Goal: Transaction & Acquisition: Purchase product/service

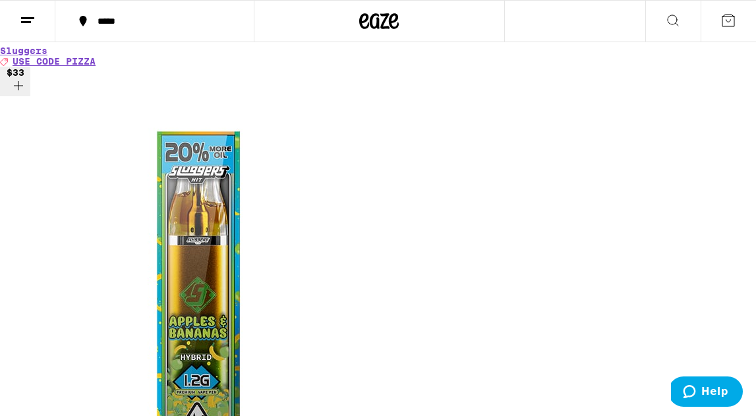
scroll to position [3201, 0]
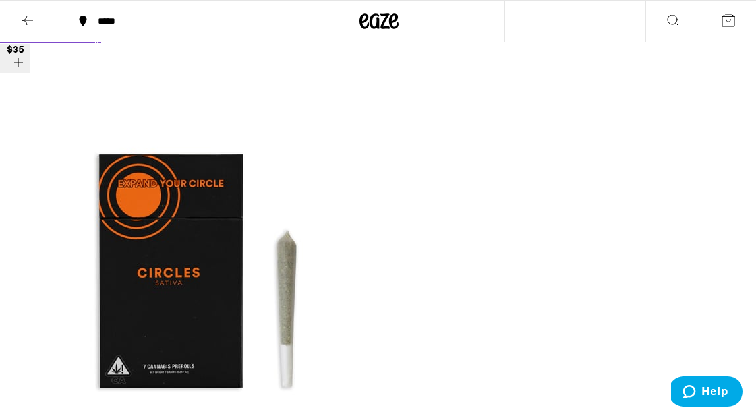
scroll to position [7810, 0]
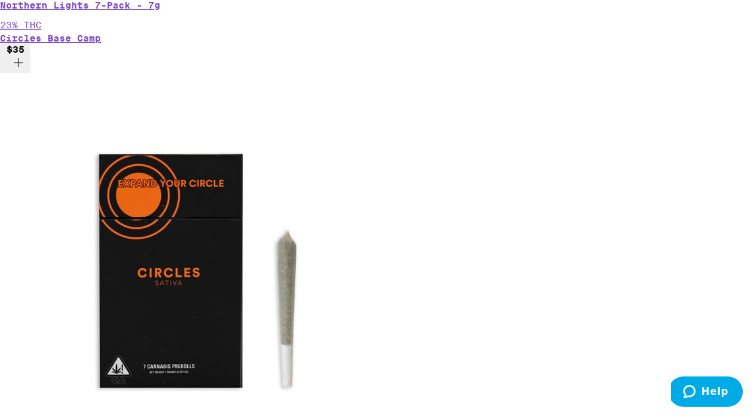
scroll to position [7853, 0]
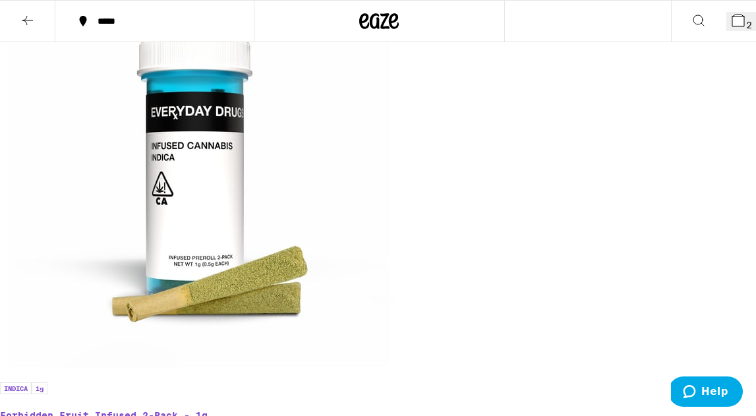
scroll to position [0, 0]
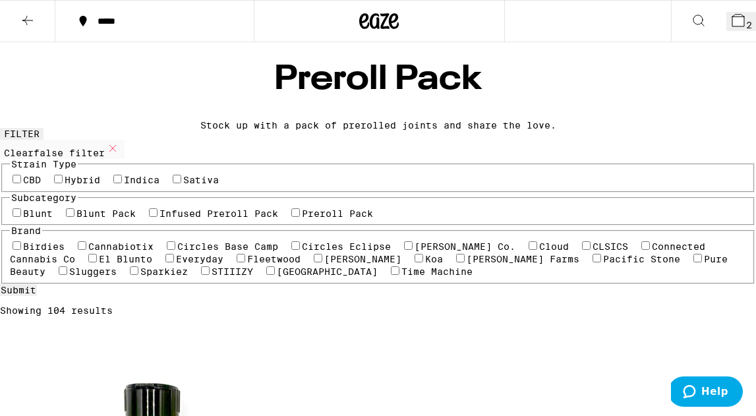
click at [28, 19] on icon at bounding box center [28, 21] width 16 height 16
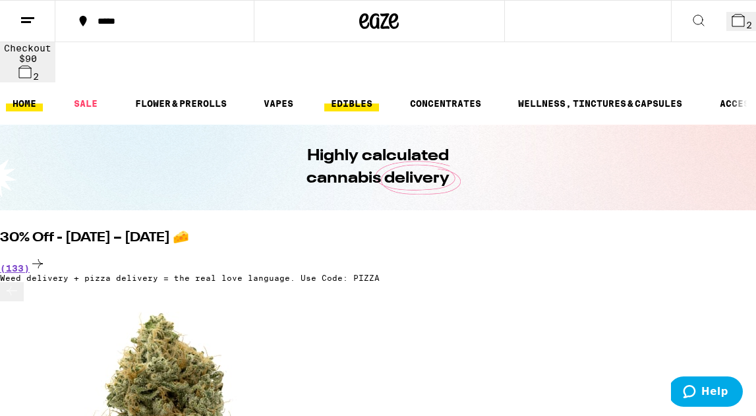
click at [343, 96] on link "EDIBLES" at bounding box center [351, 104] width 55 height 16
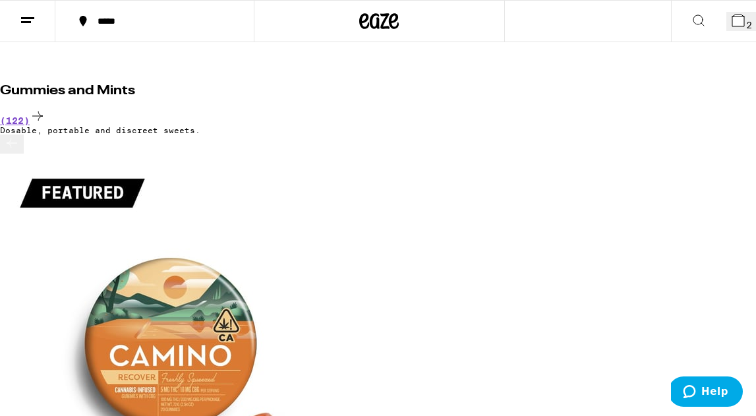
scroll to position [136, 0]
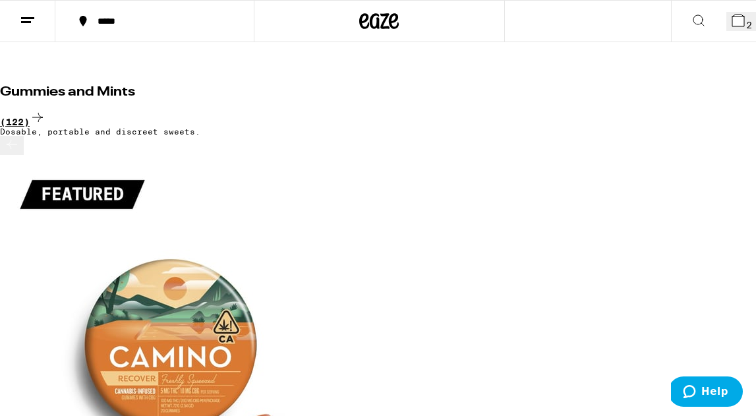
click at [45, 109] on icon at bounding box center [38, 117] width 16 height 16
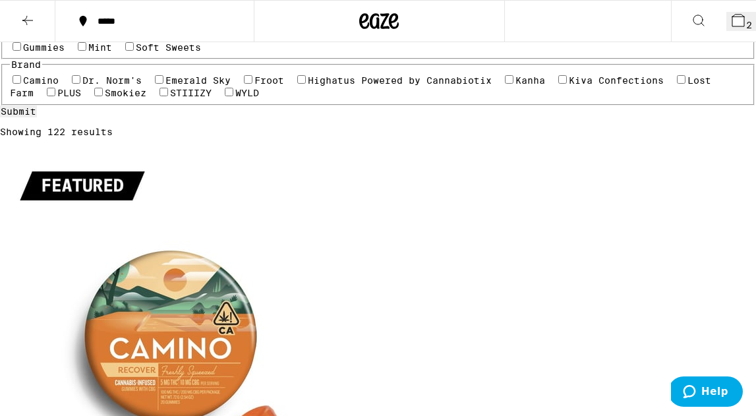
scroll to position [157, 0]
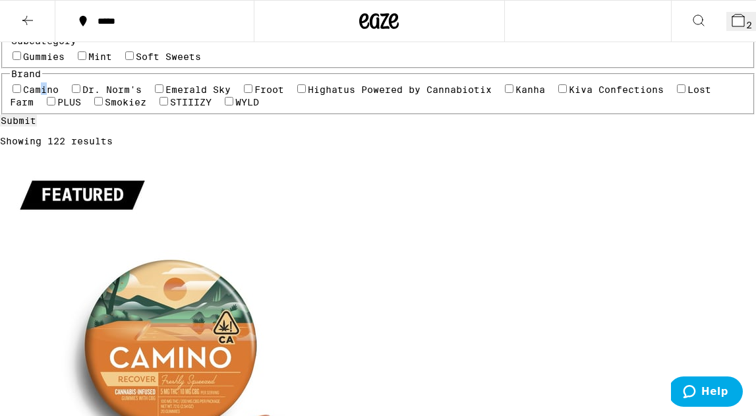
click at [40, 95] on label "Camino" at bounding box center [41, 89] width 36 height 11
click at [21, 93] on input "Camino" at bounding box center [17, 88] width 9 height 9
checkbox input "true"
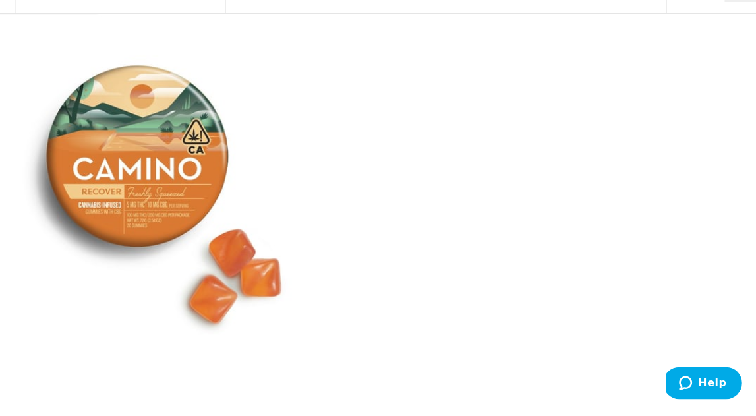
scroll to position [343, 0]
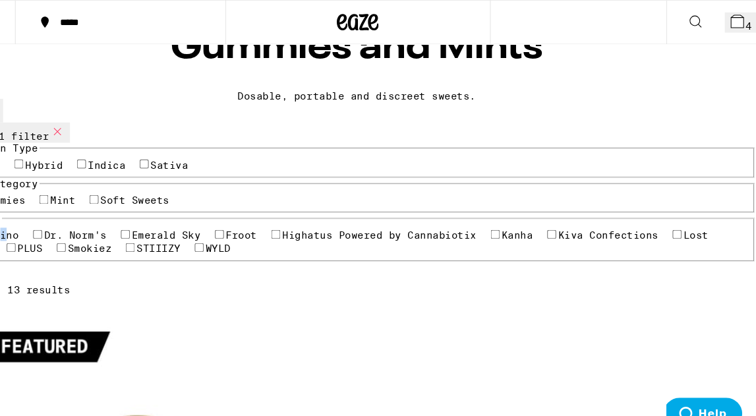
scroll to position [0, 0]
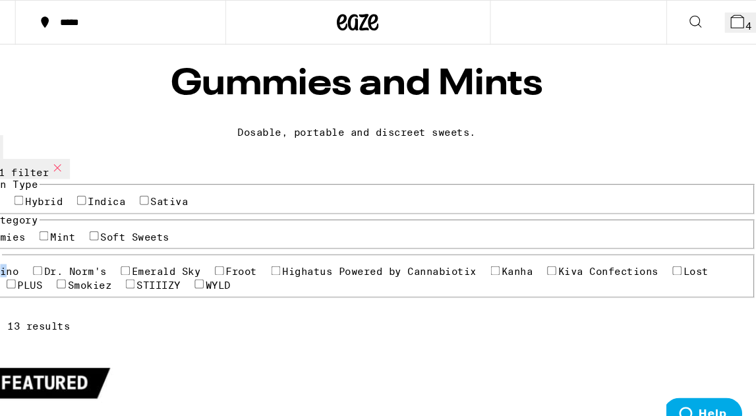
click at [727, 22] on button "4" at bounding box center [742, 21] width 30 height 19
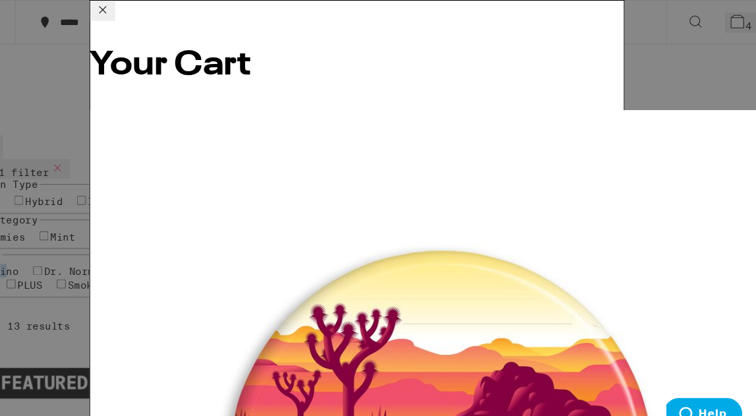
scroll to position [229, 0]
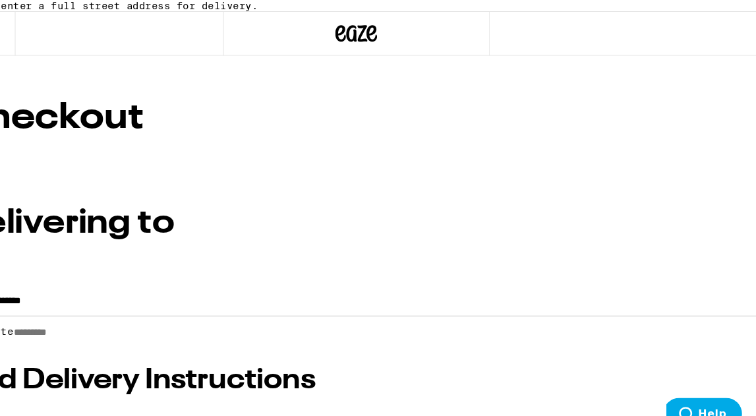
click at [85, 299] on input "**********" at bounding box center [378, 287] width 756 height 22
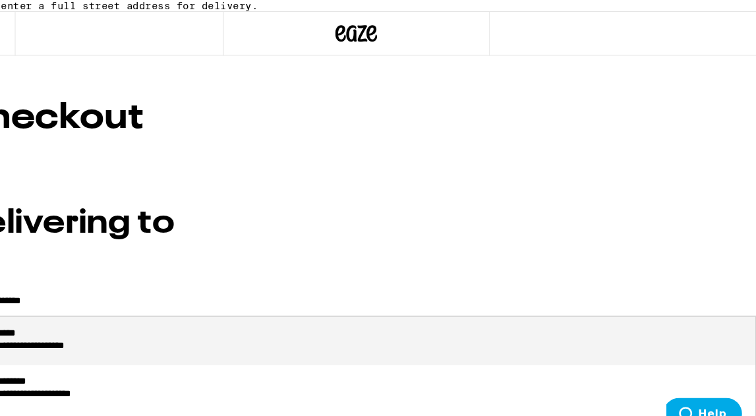
click at [85, 299] on input "**********" at bounding box center [378, 287] width 756 height 22
click at [105, 299] on input "**********" at bounding box center [378, 287] width 756 height 22
click at [140, 323] on div "**********" at bounding box center [91, 317] width 107 height 13
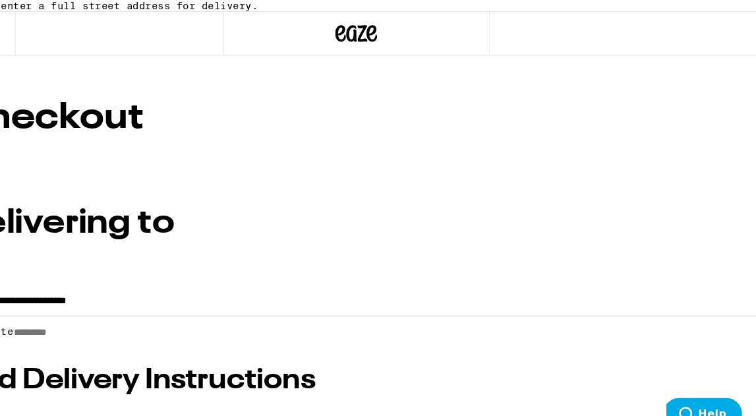
type input "**********"
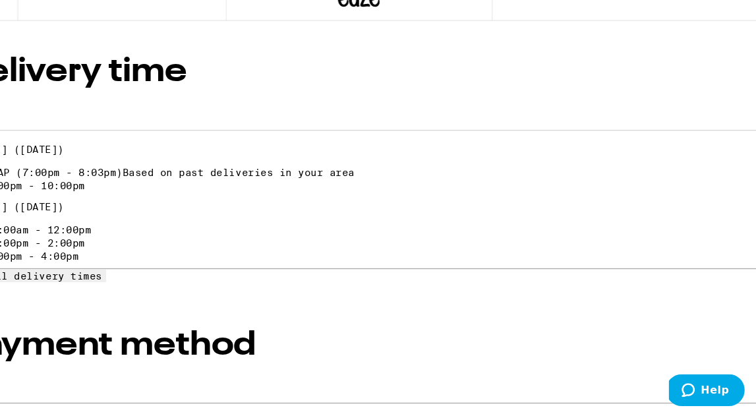
scroll to position [404, 0]
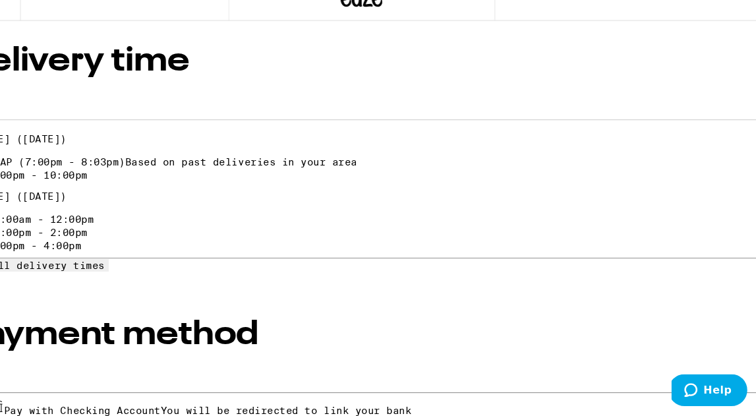
radio input "true"
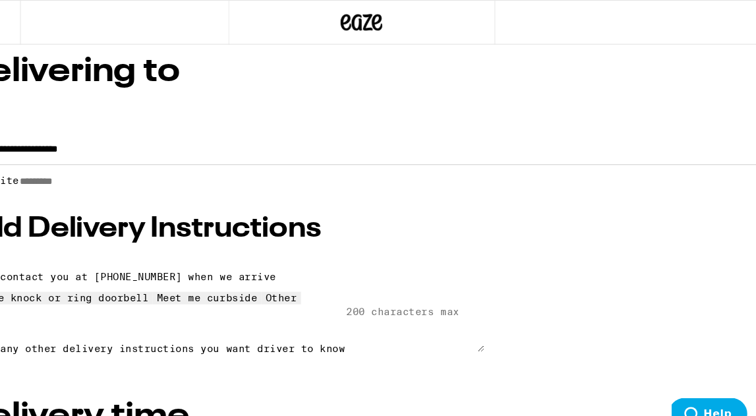
scroll to position [76, 0]
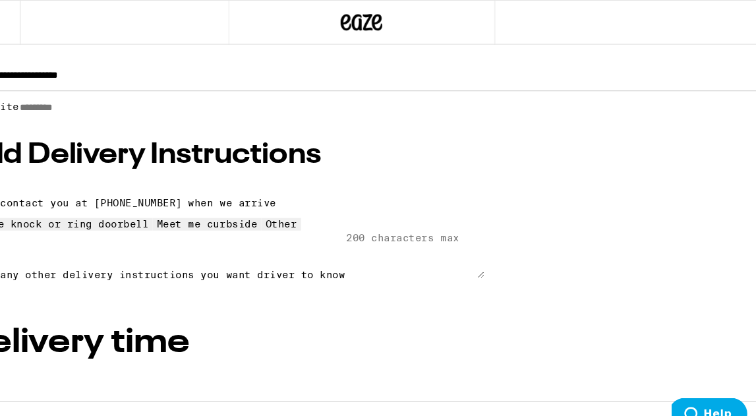
scroll to position [151, 0]
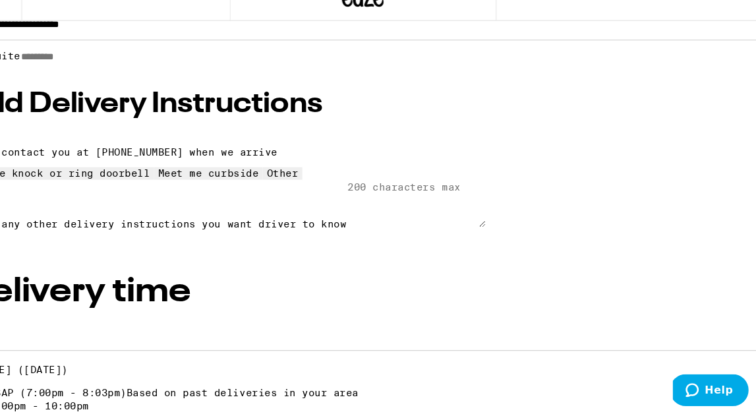
scroll to position [252, 0]
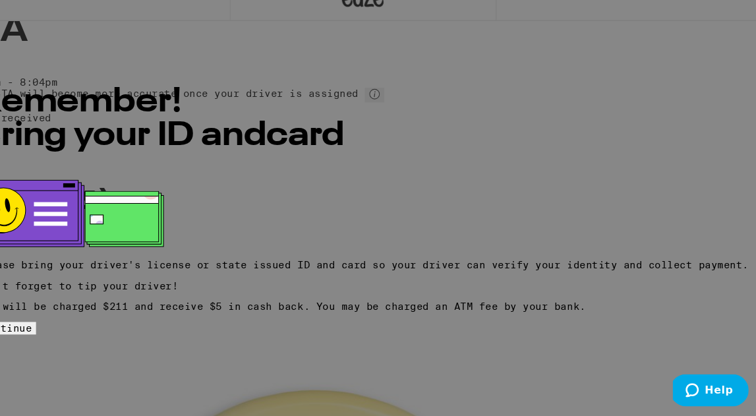
click at [65, 333] on span "Continue" at bounding box center [40, 333] width 47 height 11
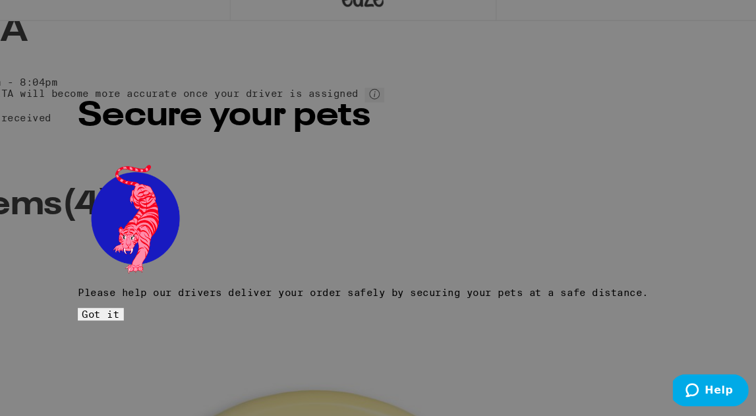
click at [148, 314] on span "Got it" at bounding box center [130, 319] width 36 height 11
